Goal: Use online tool/utility: Utilize a website feature to perform a specific function

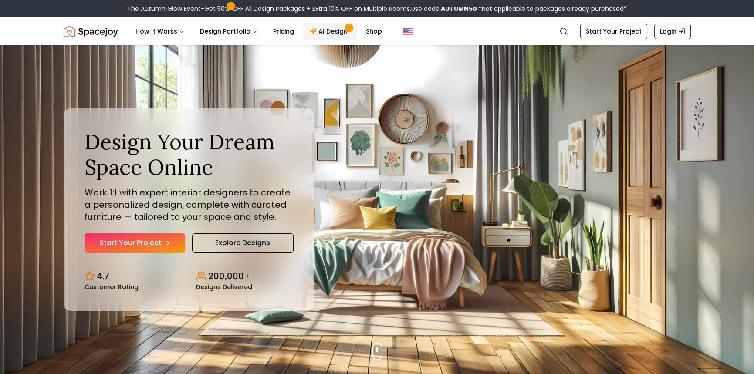
click at [321, 34] on link "AI Design" at bounding box center [330, 31] width 54 height 17
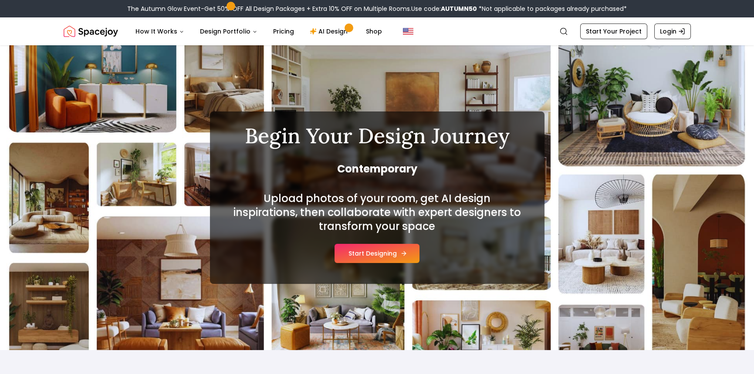
click at [394, 258] on button "Start Designing" at bounding box center [377, 253] width 85 height 19
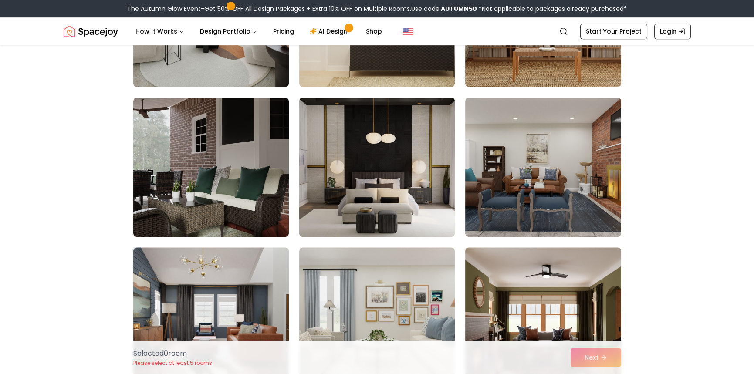
scroll to position [1308, 0]
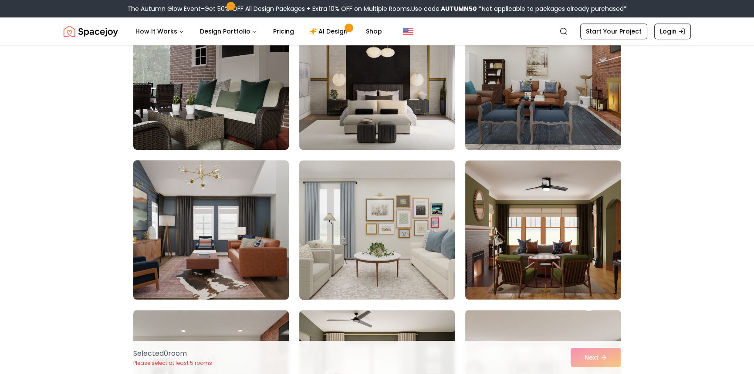
click at [232, 257] on img at bounding box center [210, 230] width 163 height 146
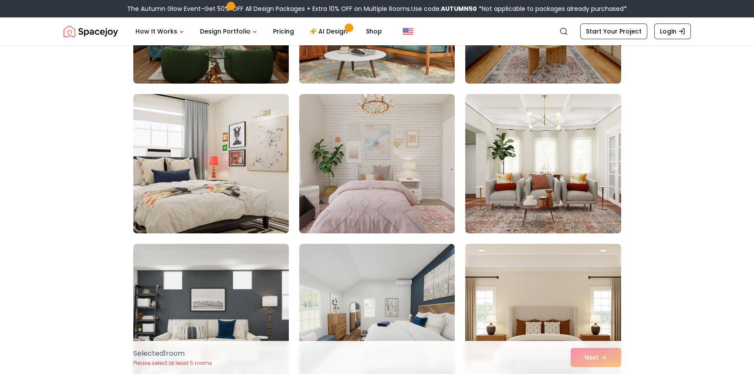
scroll to position [0, 0]
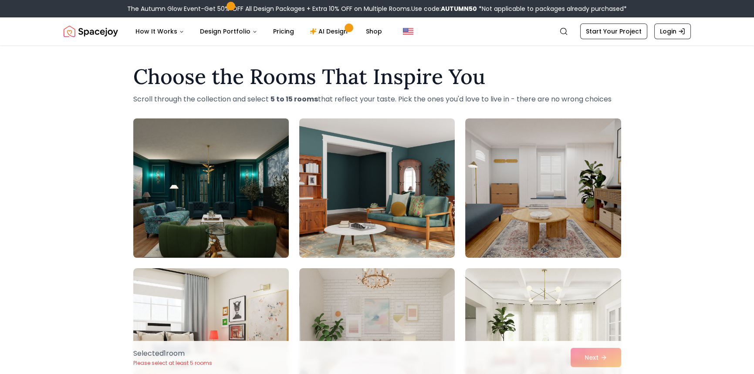
click at [251, 202] on img at bounding box center [210, 188] width 163 height 146
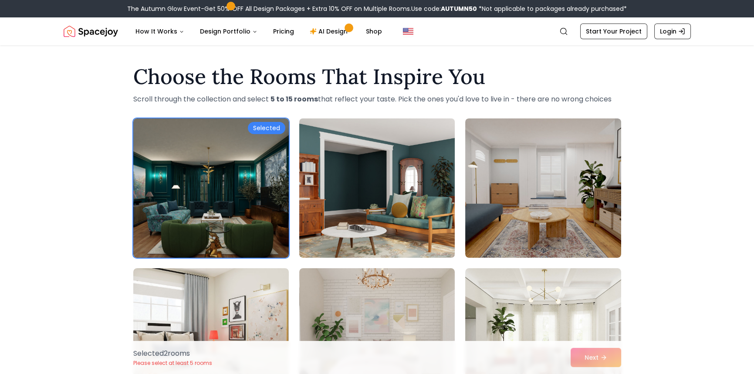
click at [387, 213] on img at bounding box center [377, 188] width 163 height 146
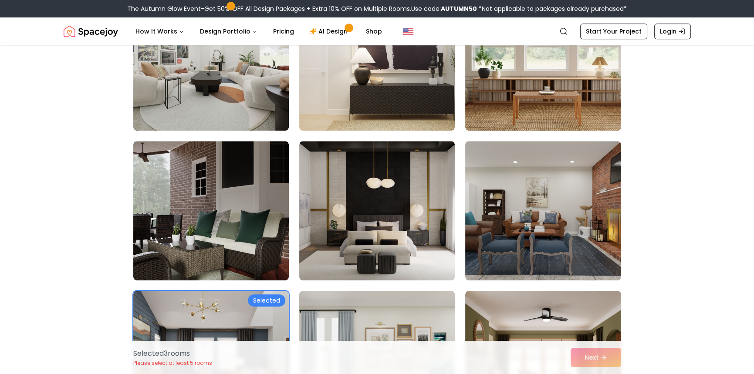
scroll to position [1438, 0]
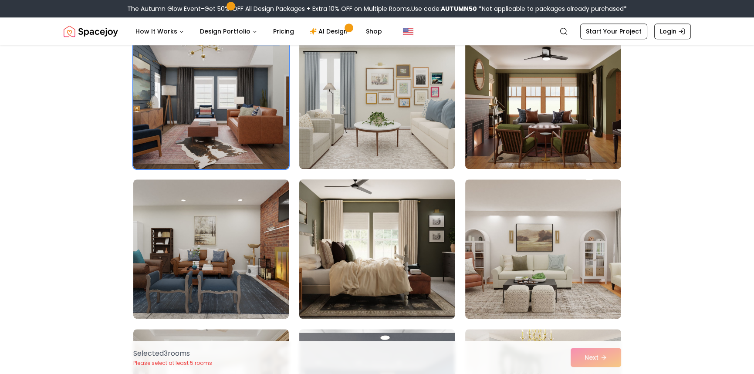
click at [411, 264] on img at bounding box center [377, 249] width 163 height 146
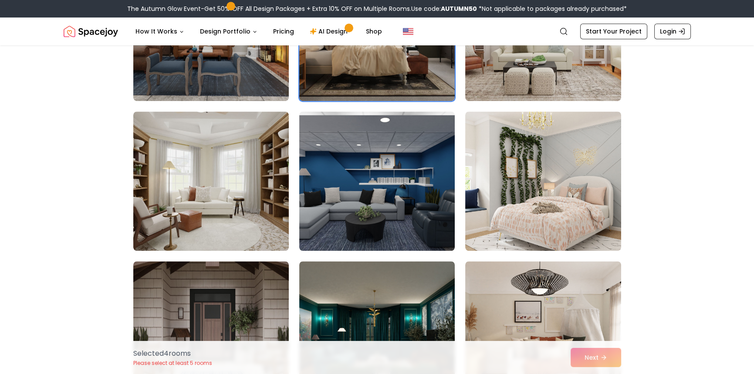
scroll to position [1831, 0]
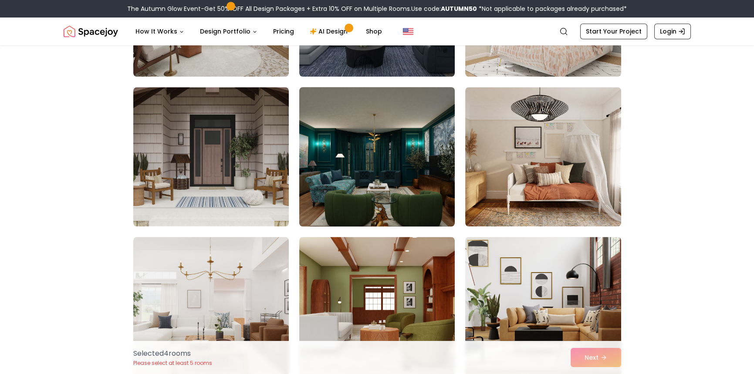
click at [428, 204] on img at bounding box center [377, 157] width 163 height 146
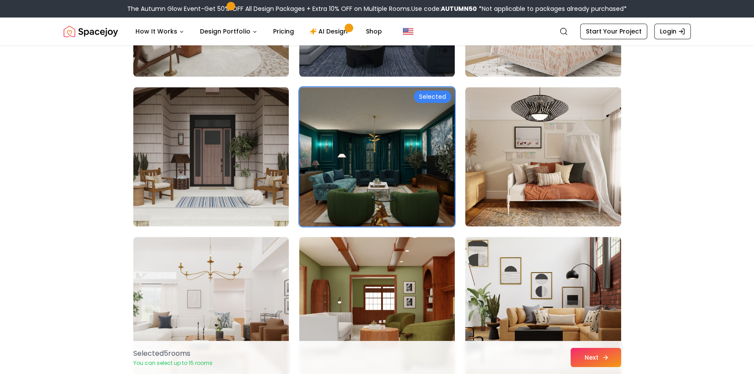
click at [586, 353] on button "Next" at bounding box center [596, 357] width 51 height 19
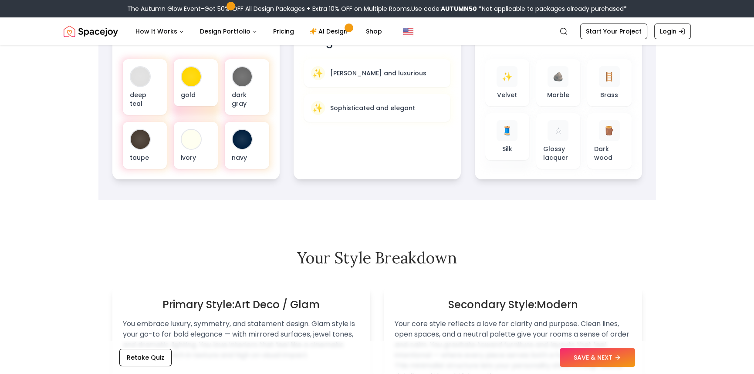
scroll to position [392, 0]
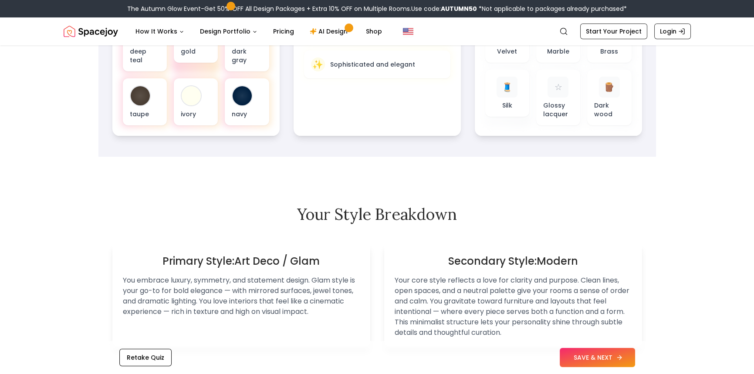
click at [591, 353] on button "SAVE & NEXT" at bounding box center [597, 357] width 75 height 19
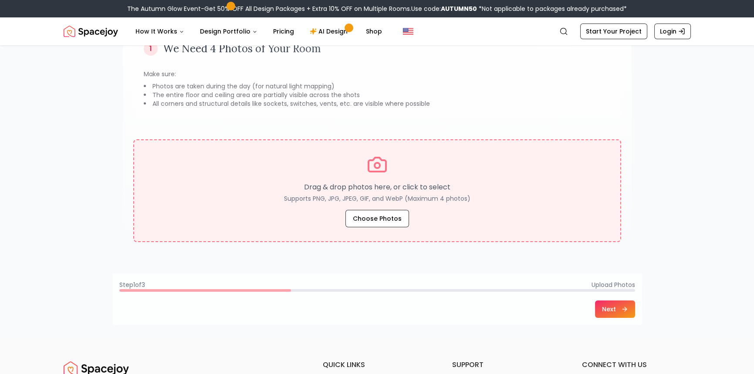
scroll to position [44, 0]
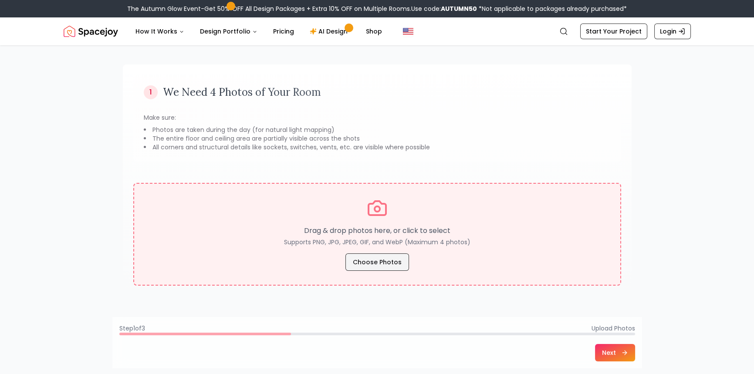
click at [387, 266] on button "Choose Photos" at bounding box center [378, 262] width 64 height 17
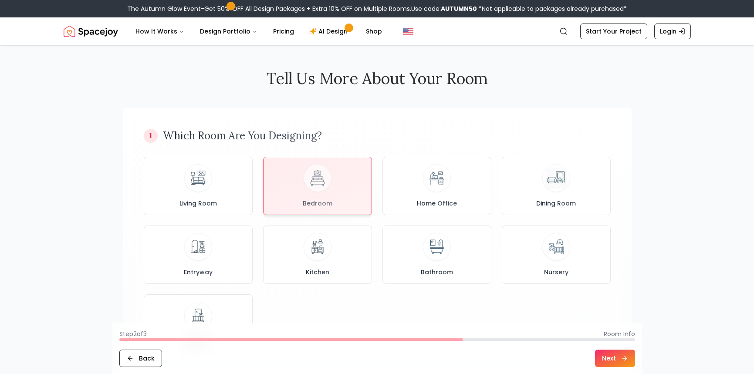
scroll to position [305, 0]
